Goal: Find specific page/section

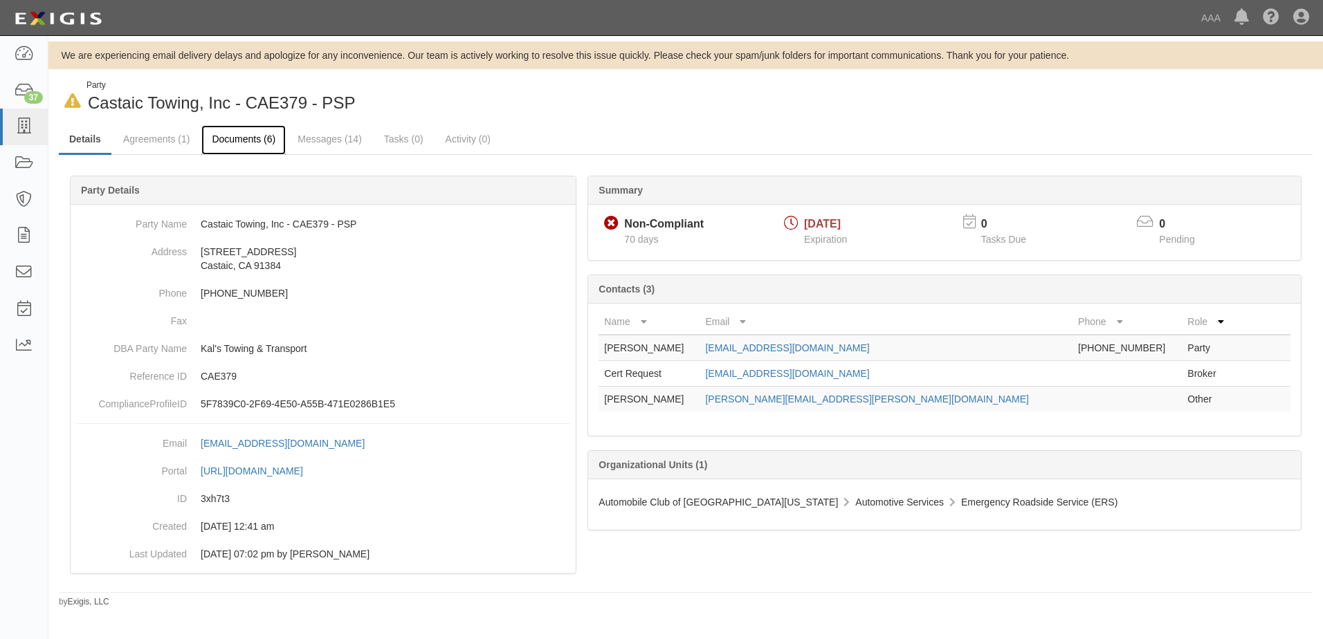
click at [245, 138] on link "Documents (6)" at bounding box center [243, 140] width 84 height 30
